Goal: Task Accomplishment & Management: Manage account settings

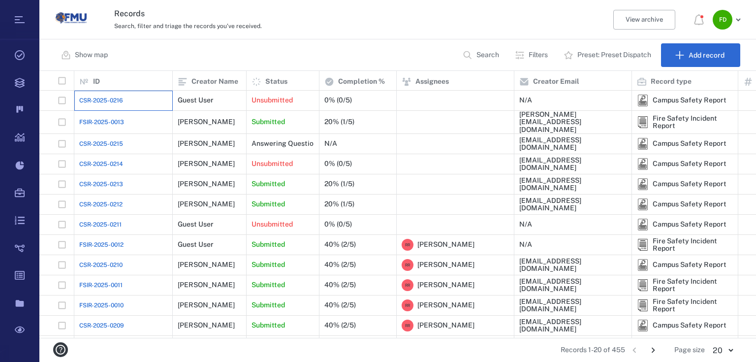
click at [133, 102] on div "CSR-2025-0216" at bounding box center [123, 101] width 88 height 20
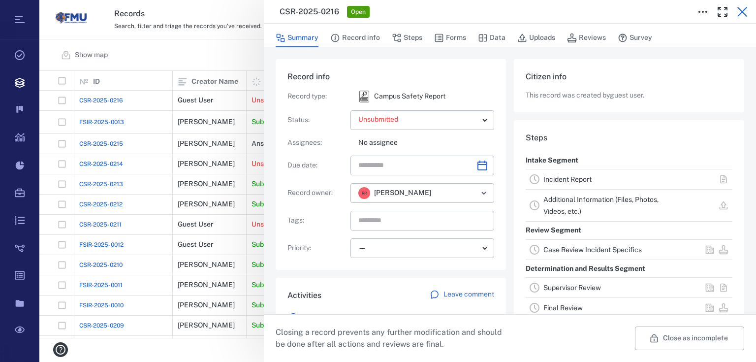
click at [746, 11] on icon "button" at bounding box center [742, 12] width 12 height 12
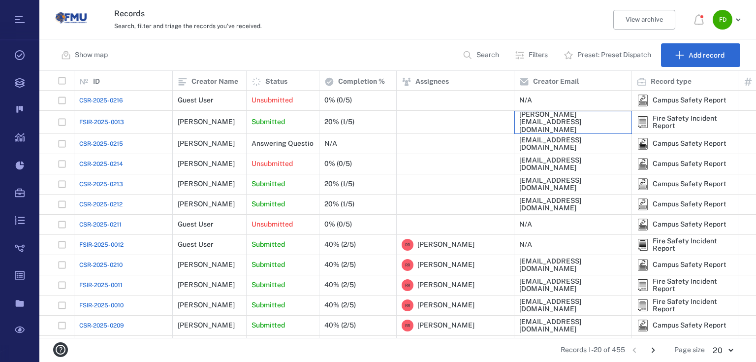
click at [567, 125] on div "[PERSON_NAME][EMAIL_ADDRESS][DOMAIN_NAME]" at bounding box center [572, 122] width 107 height 23
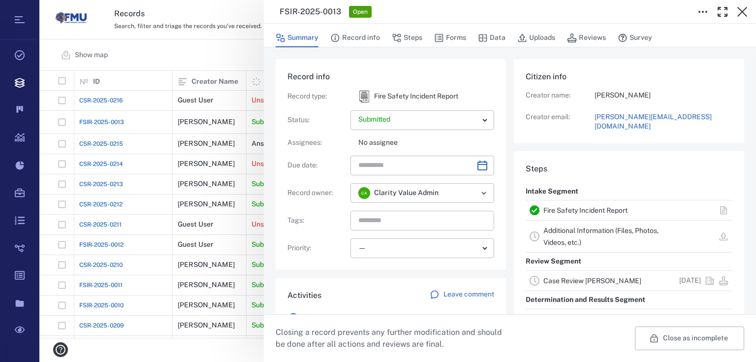
click at [561, 277] on link "Case Review [PERSON_NAME]" at bounding box center [592, 281] width 98 height 8
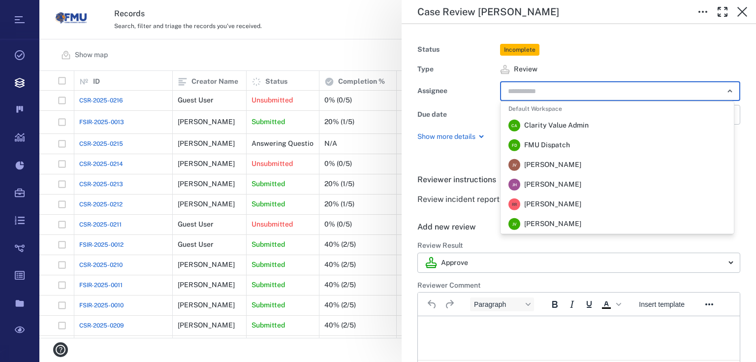
click at [573, 94] on input "text" at bounding box center [609, 91] width 204 height 14
click at [544, 143] on span "FMU Dispatch" at bounding box center [547, 145] width 46 height 10
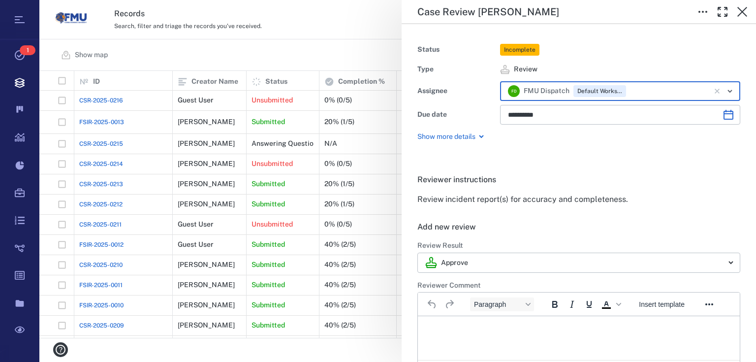
click at [449, 328] on p "Rich Text Area. Press ALT-0 for help." at bounding box center [578, 328] width 305 height 9
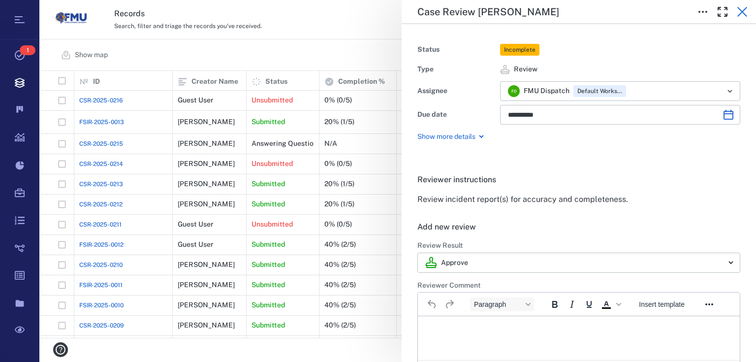
click at [742, 12] on icon "button" at bounding box center [742, 12] width 10 height 10
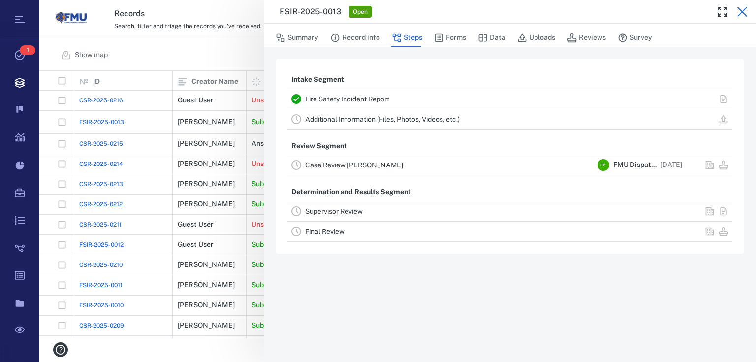
click at [740, 14] on icon "button" at bounding box center [742, 12] width 10 height 10
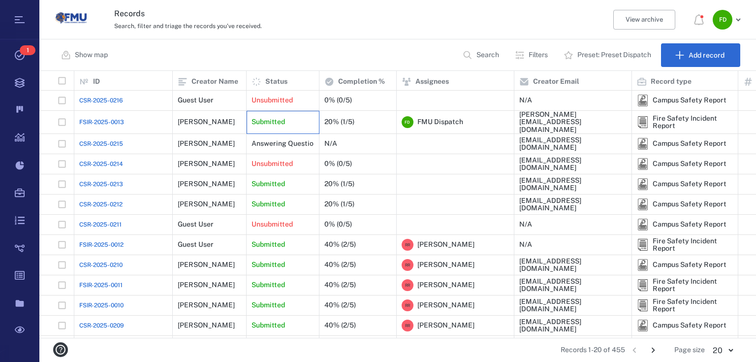
click at [272, 117] on p "Submitted" at bounding box center [267, 122] width 33 height 10
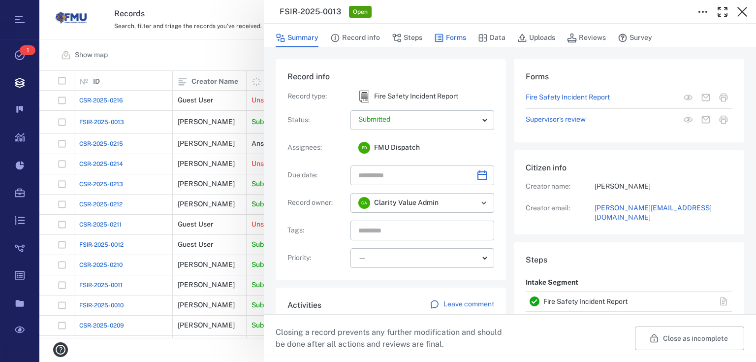
click at [445, 40] on button "Forms" at bounding box center [450, 38] width 32 height 19
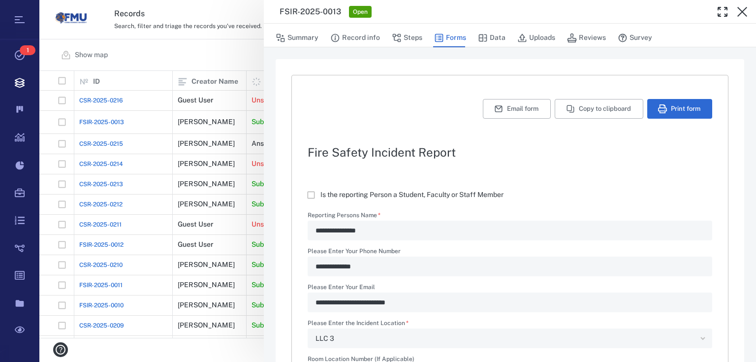
type textarea "*"
click at [684, 104] on button "Print form" at bounding box center [679, 109] width 65 height 20
